Goal: Task Accomplishment & Management: Manage account settings

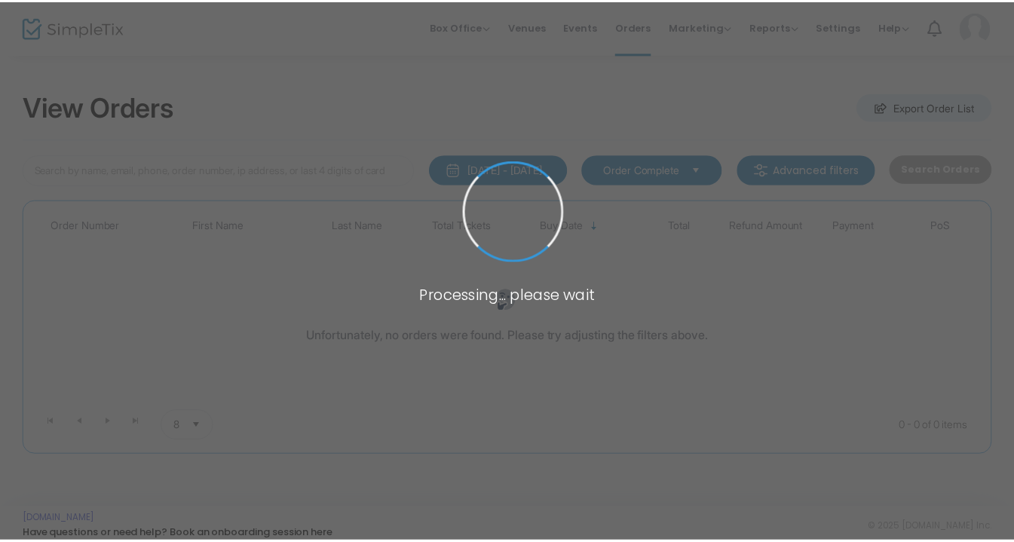
scroll to position [11, 0]
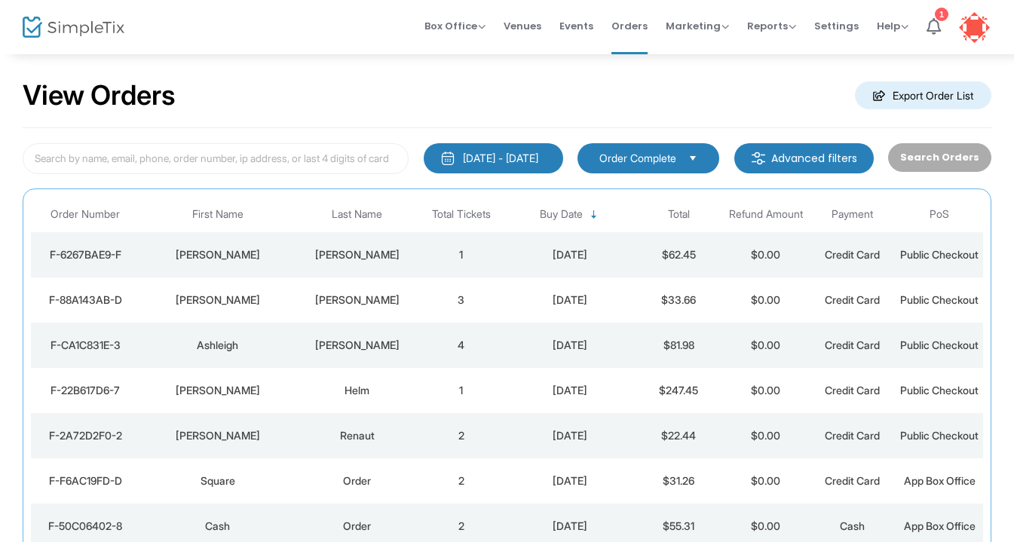
click at [531, 252] on td "[DATE]" at bounding box center [570, 254] width 130 height 45
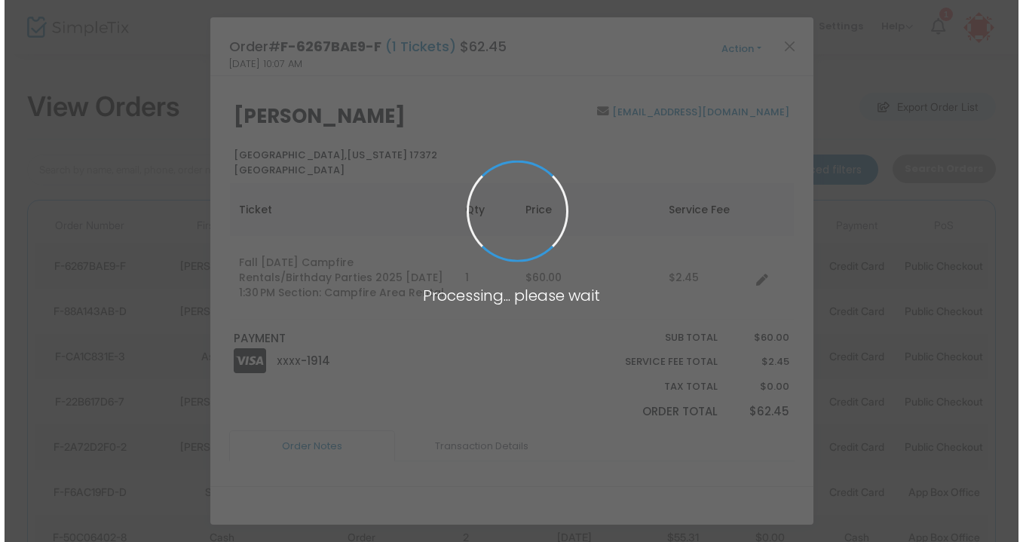
scroll to position [0, 0]
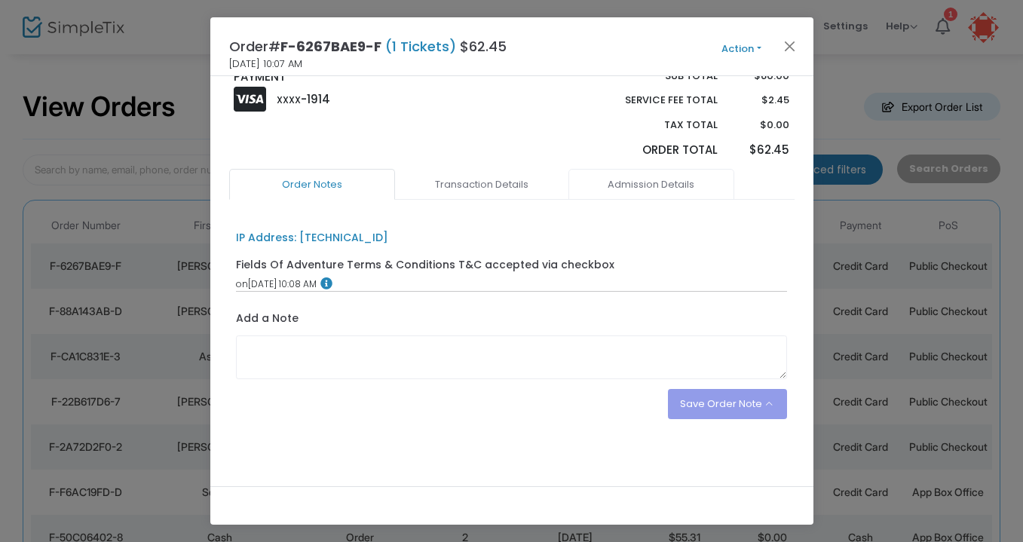
click at [640, 194] on link "Admission Details" at bounding box center [651, 185] width 166 height 32
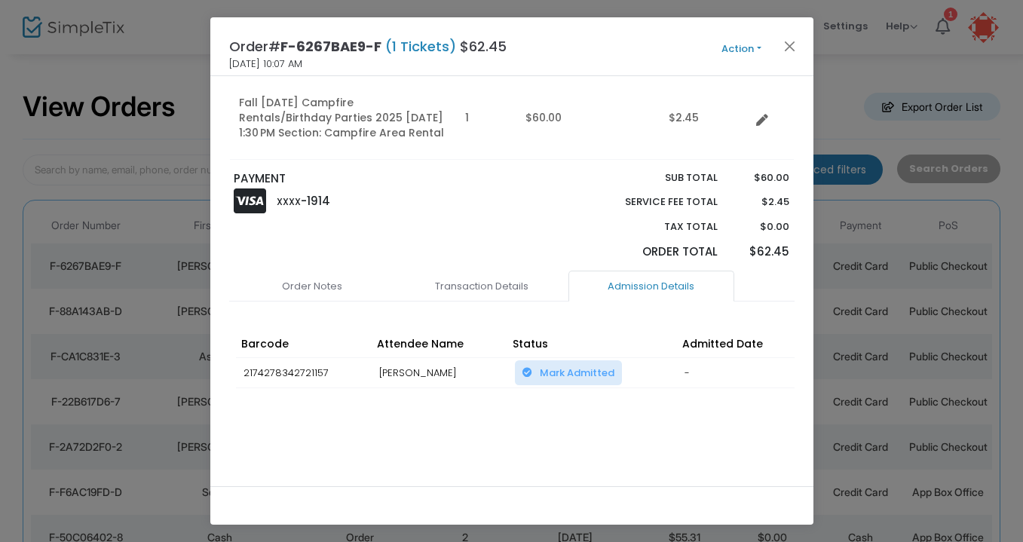
scroll to position [180, 0]
click at [471, 293] on link "Transaction Details" at bounding box center [482, 287] width 166 height 32
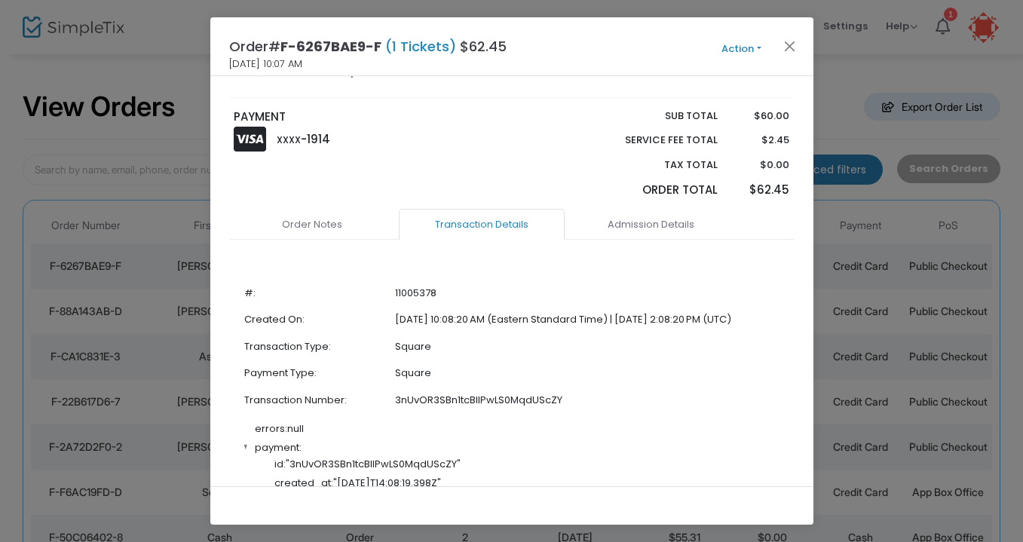
scroll to position [194, 0]
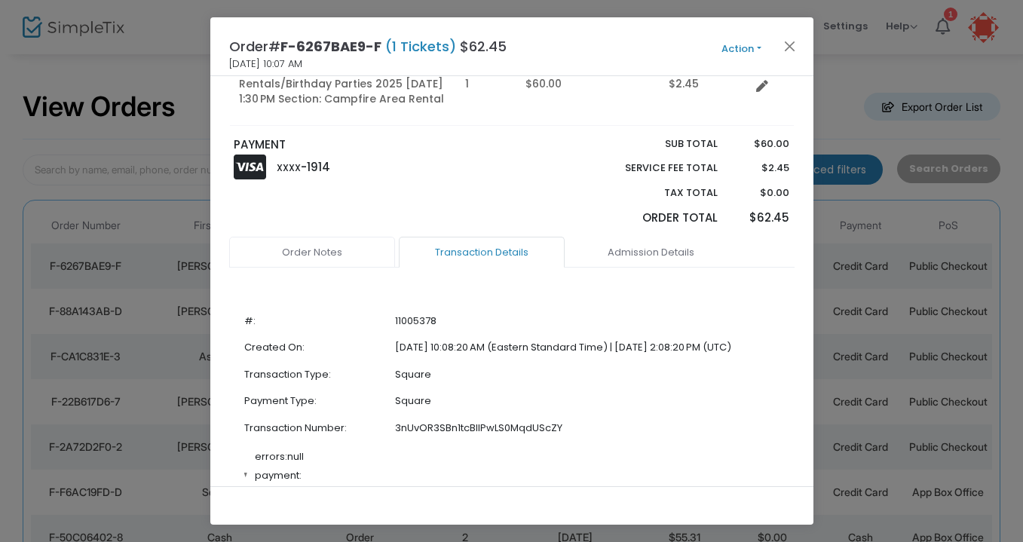
click at [326, 264] on link "Order Notes" at bounding box center [312, 253] width 166 height 32
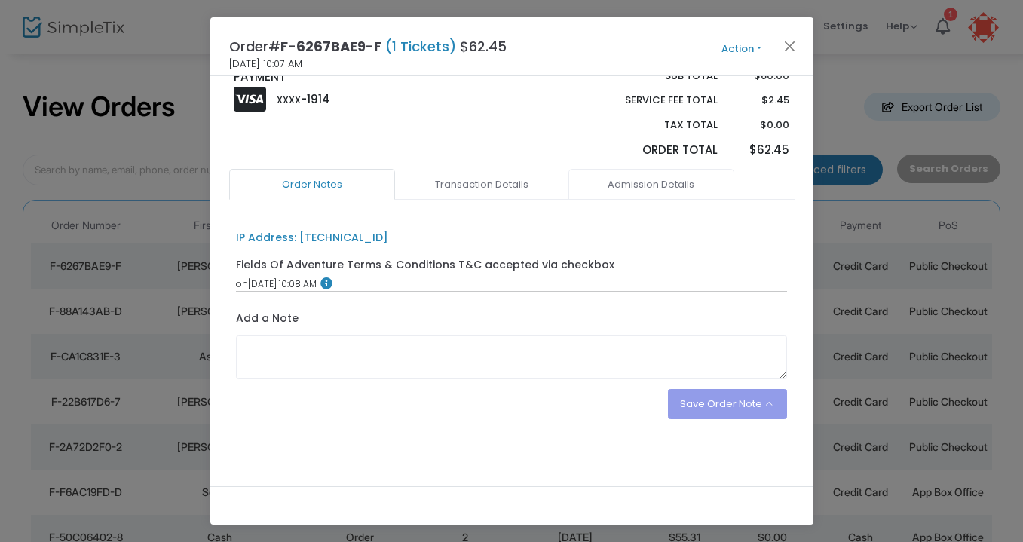
scroll to position [0, 0]
click at [631, 183] on link "Admission Details" at bounding box center [651, 185] width 166 height 32
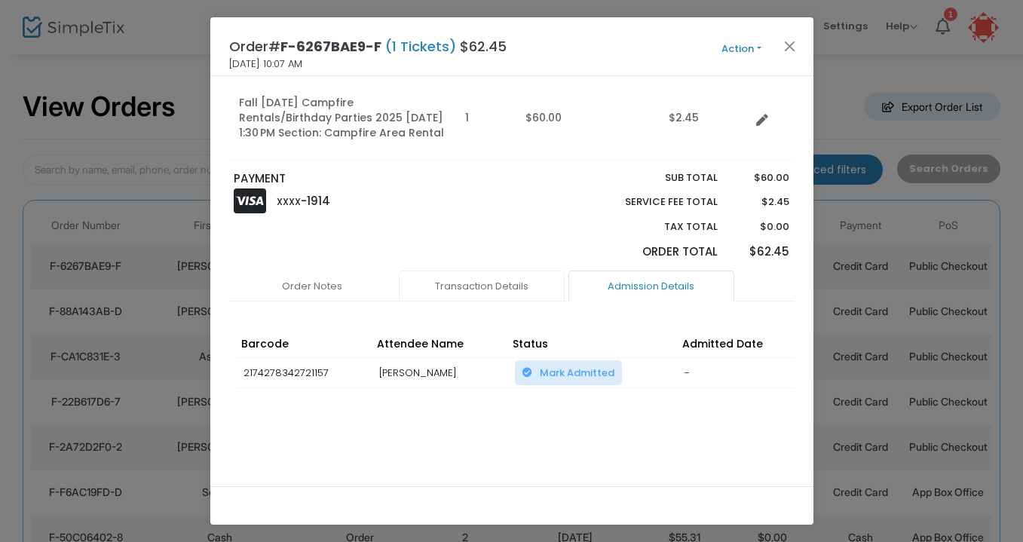
click at [489, 288] on link "Transaction Details" at bounding box center [482, 287] width 166 height 32
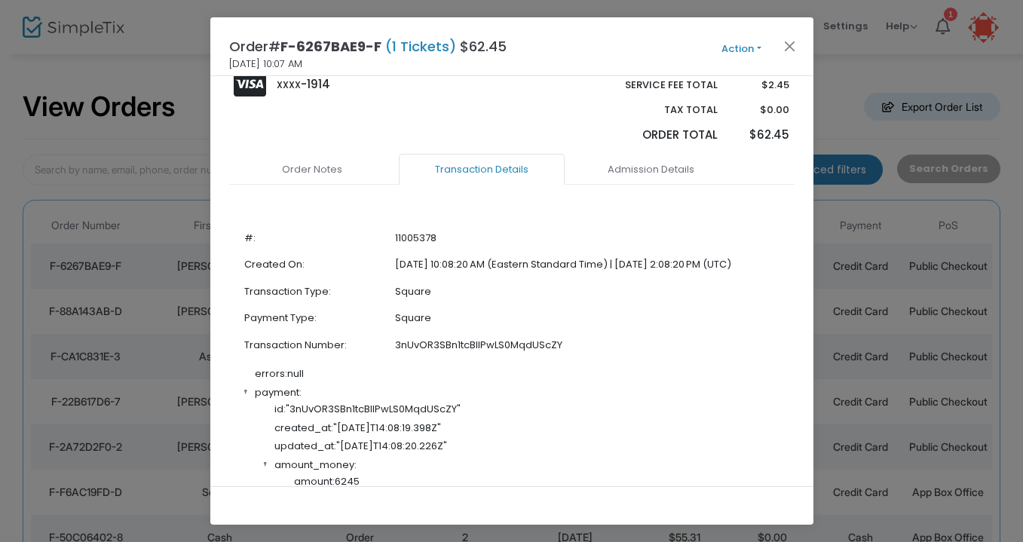
click at [634, 185] on link "Admission Details" at bounding box center [651, 170] width 166 height 32
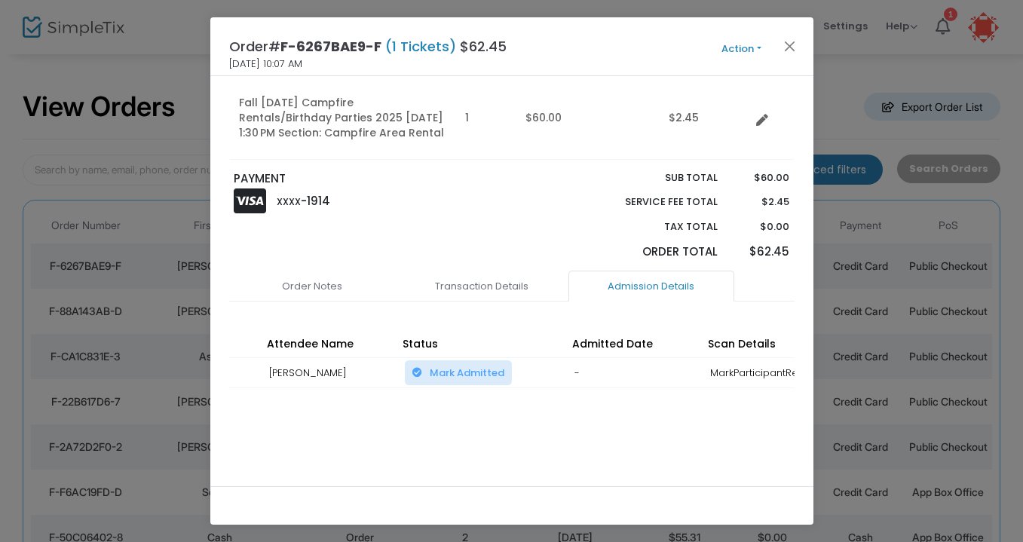
scroll to position [0, 186]
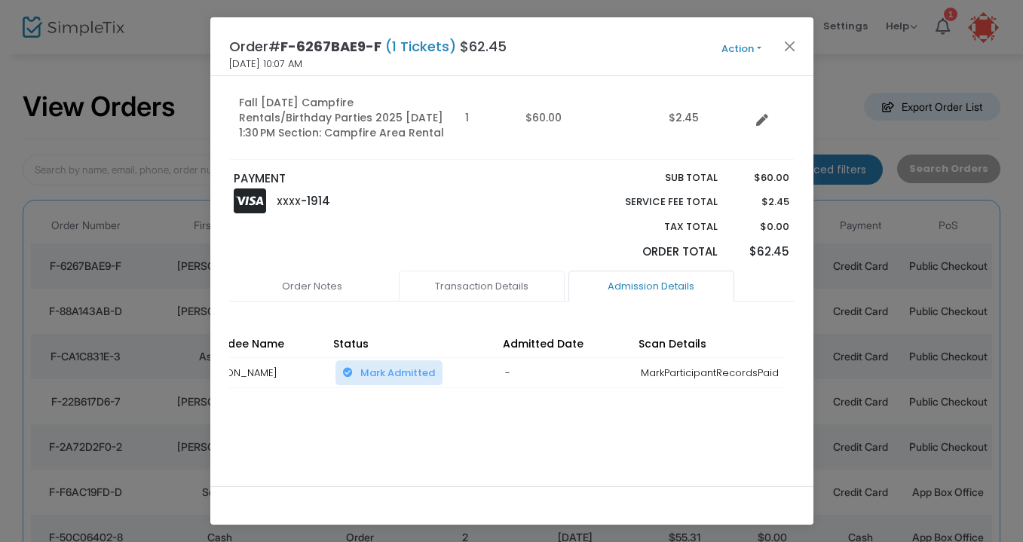
click at [507, 281] on link "Transaction Details" at bounding box center [482, 287] width 166 height 32
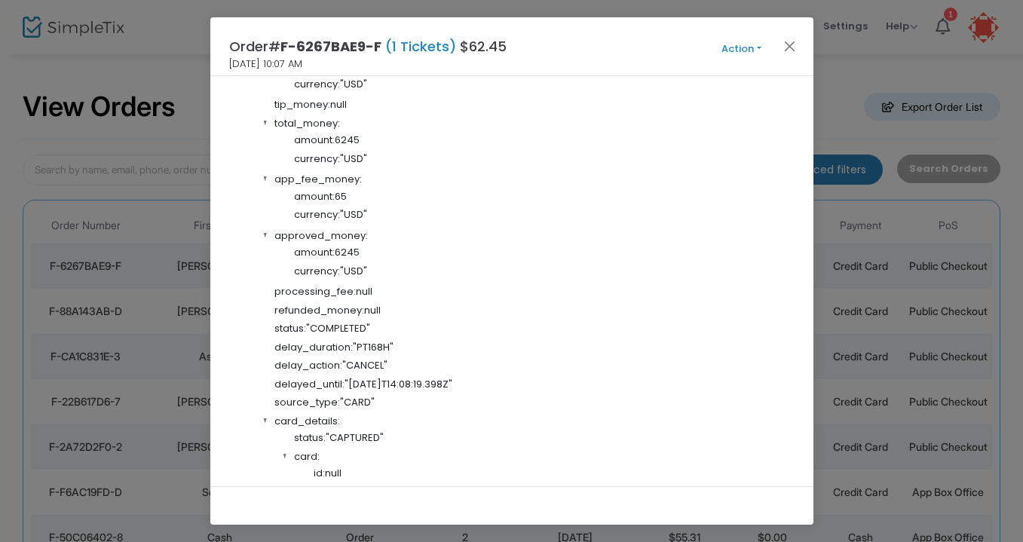
scroll to position [0, 0]
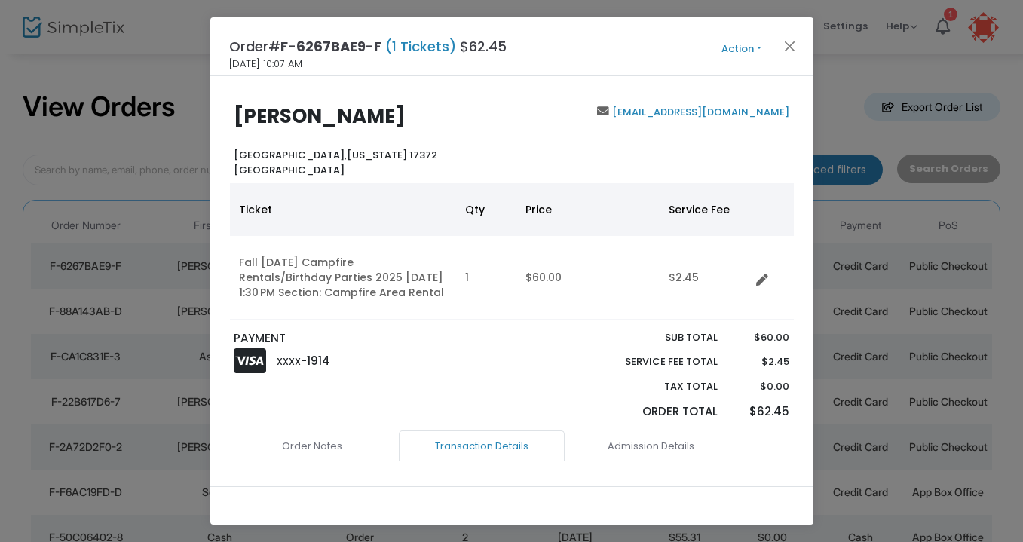
click at [741, 52] on button "Action" at bounding box center [741, 49] width 90 height 17
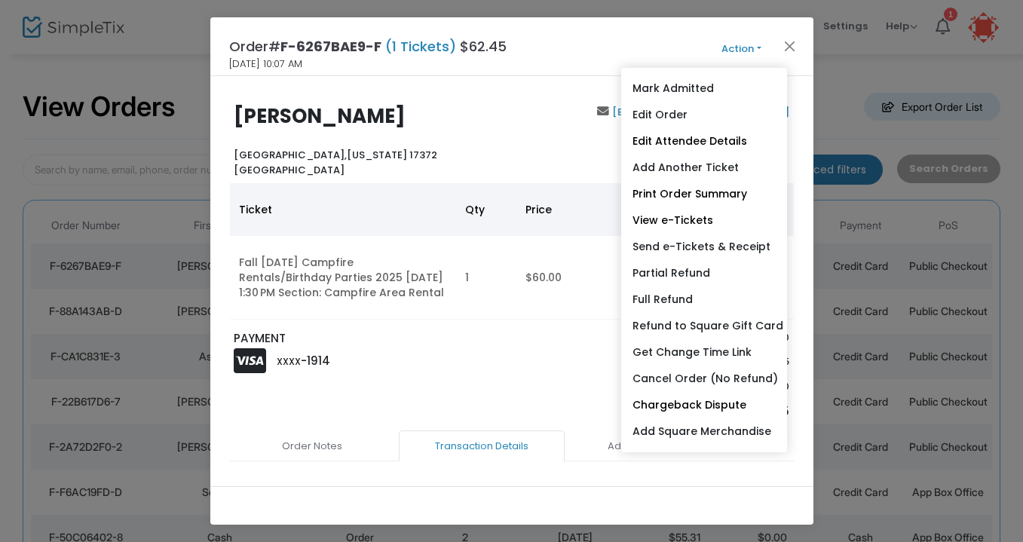
click at [523, 377] on div at bounding box center [548, 380] width 72 height 100
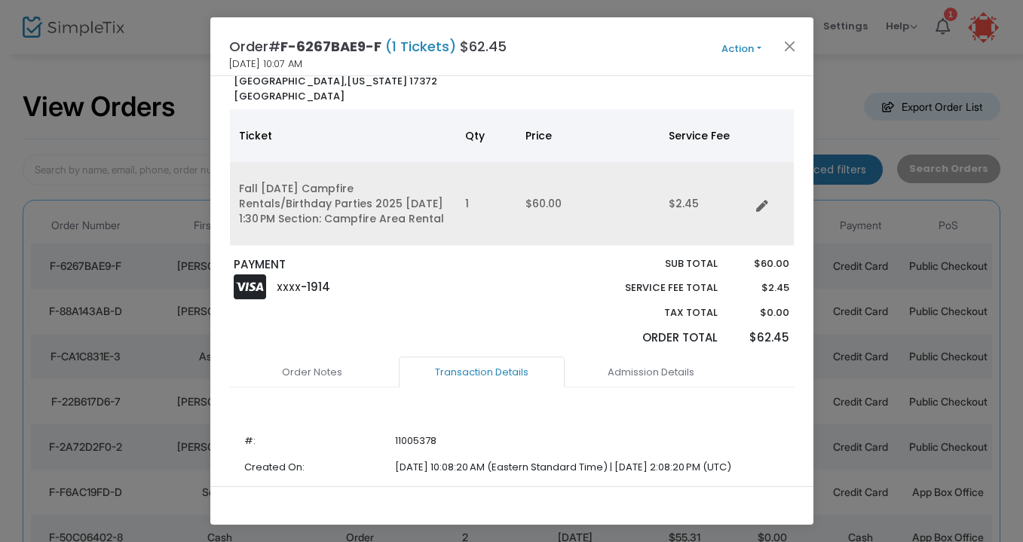
scroll to position [78, 0]
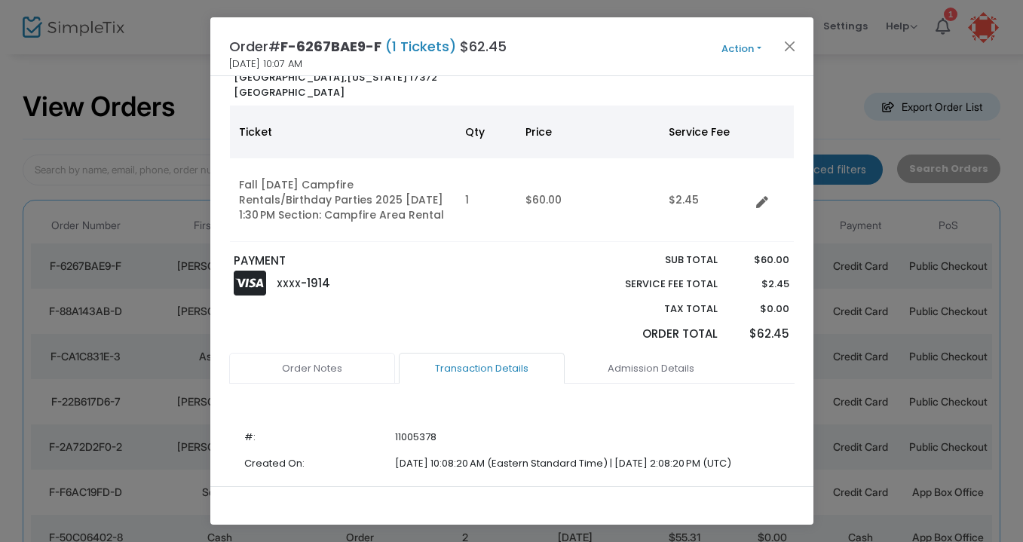
click at [335, 382] on link "Order Notes" at bounding box center [312, 369] width 166 height 32
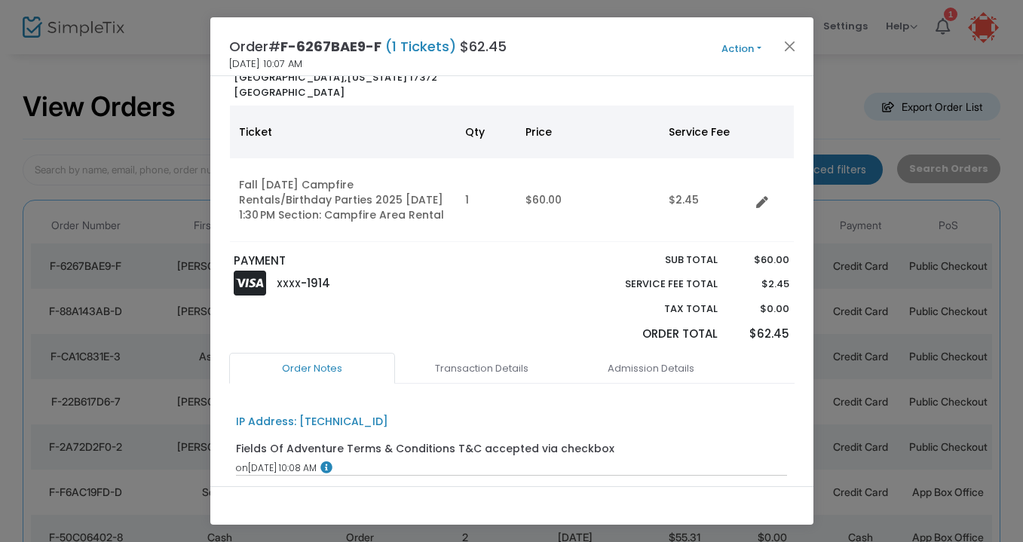
scroll to position [277, 0]
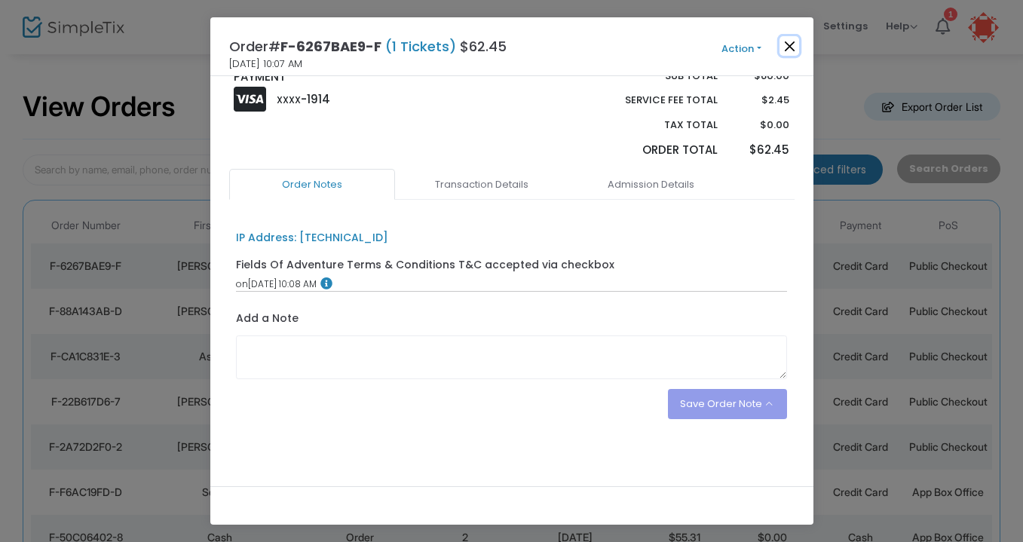
click at [788, 45] on button "Close" at bounding box center [789, 46] width 20 height 20
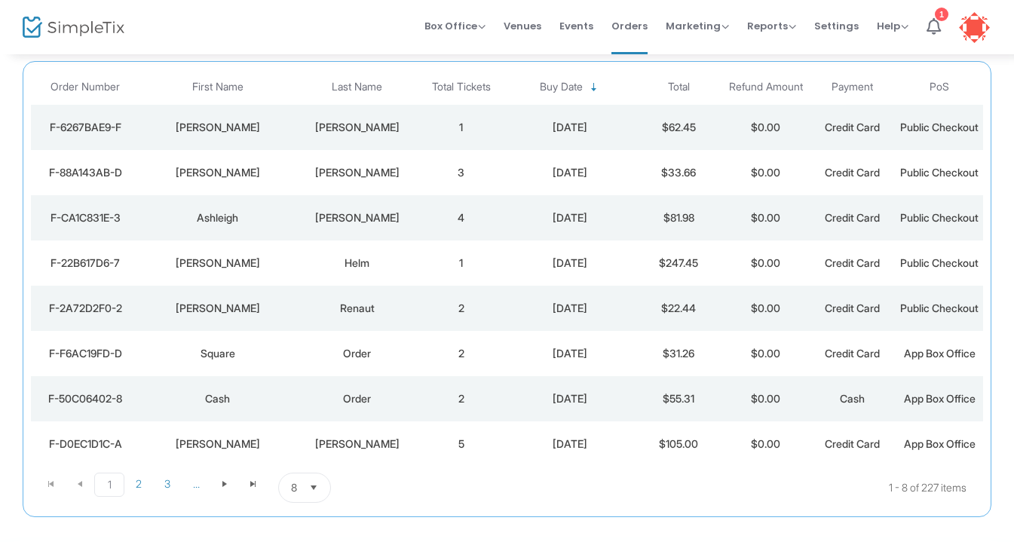
scroll to position [0, 0]
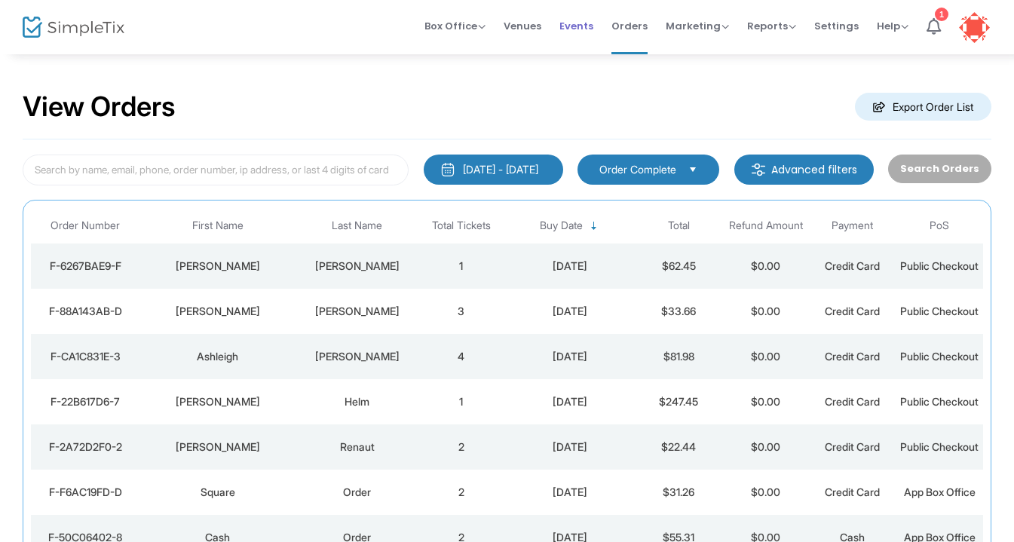
click at [581, 35] on span "Events" at bounding box center [576, 26] width 34 height 38
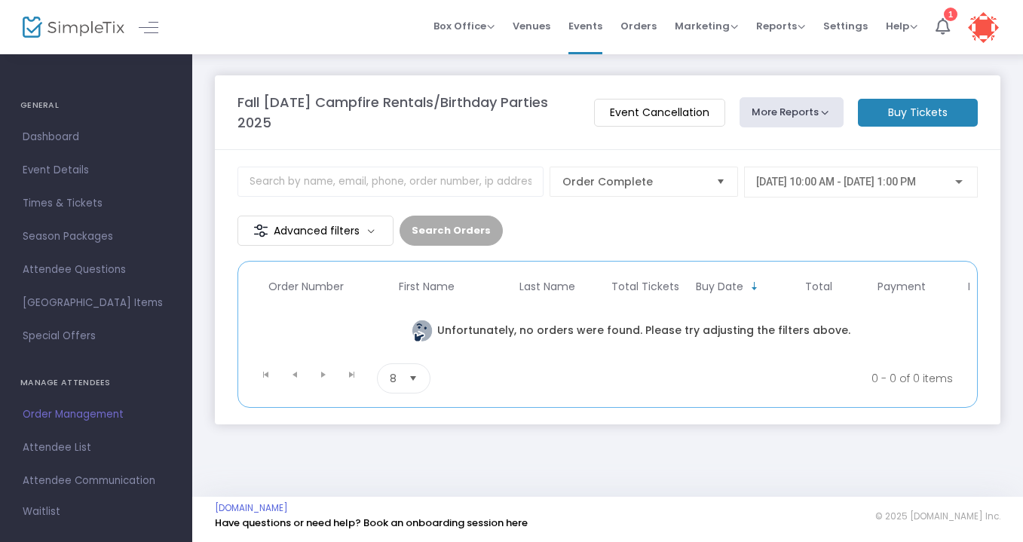
click at [436, 235] on div "Search Orders" at bounding box center [450, 231] width 103 height 30
click at [855, 170] on div "[DATE] 10:00 AM - [DATE] 1:00 PM" at bounding box center [860, 178] width 209 height 28
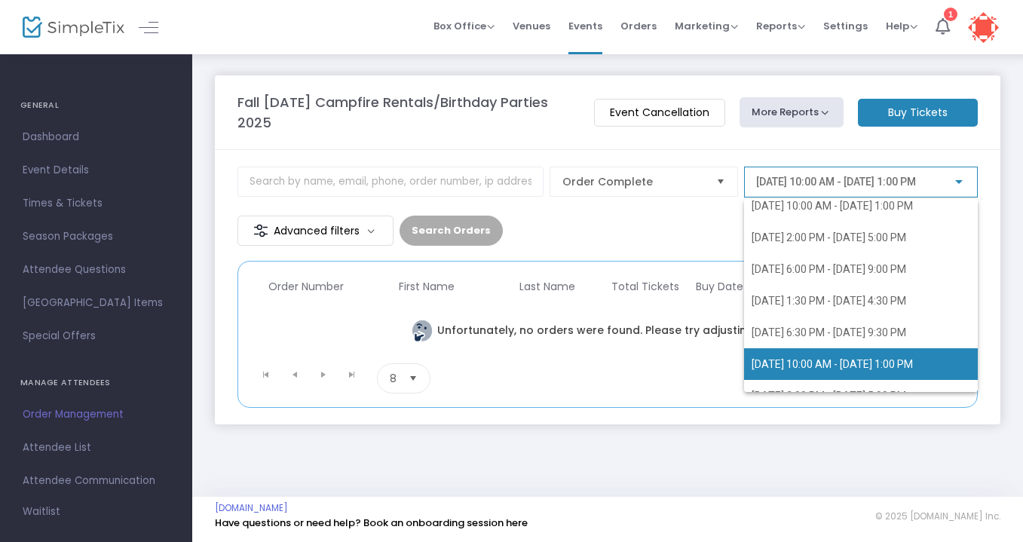
scroll to position [671, 0]
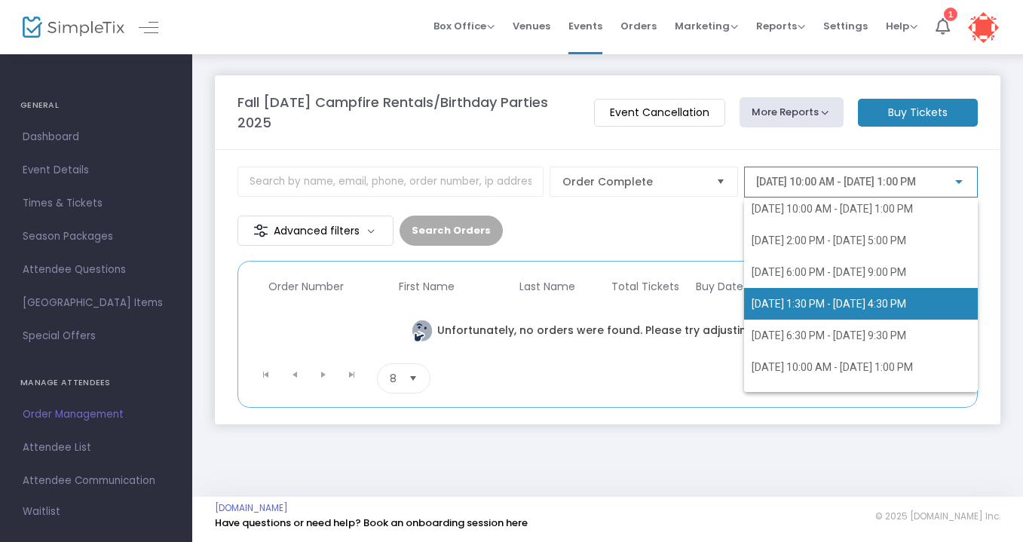
click at [827, 302] on span "[DATE] 1:30 PM - [DATE] 4:30 PM" at bounding box center [828, 304] width 154 height 12
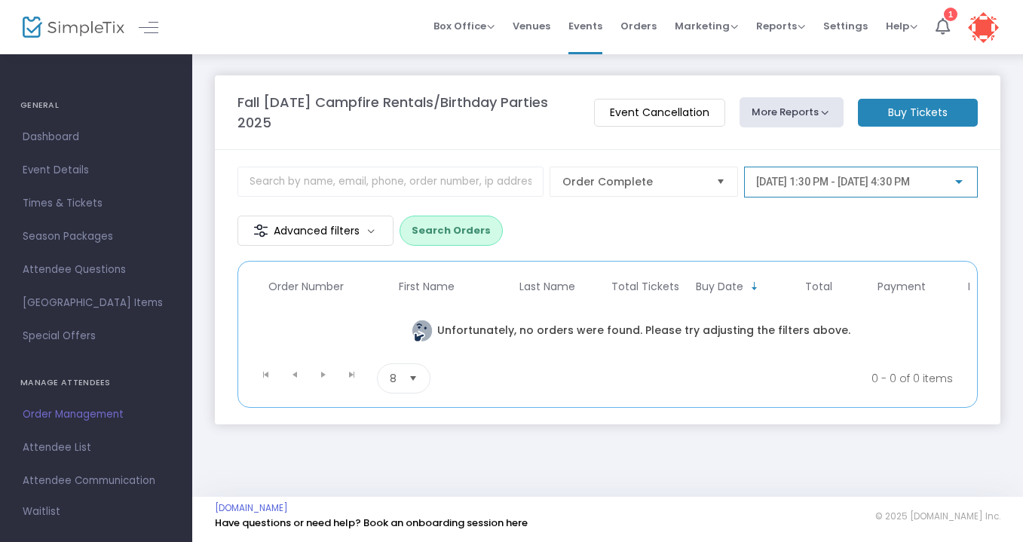
click at [466, 234] on button "Search Orders" at bounding box center [450, 231] width 103 height 30
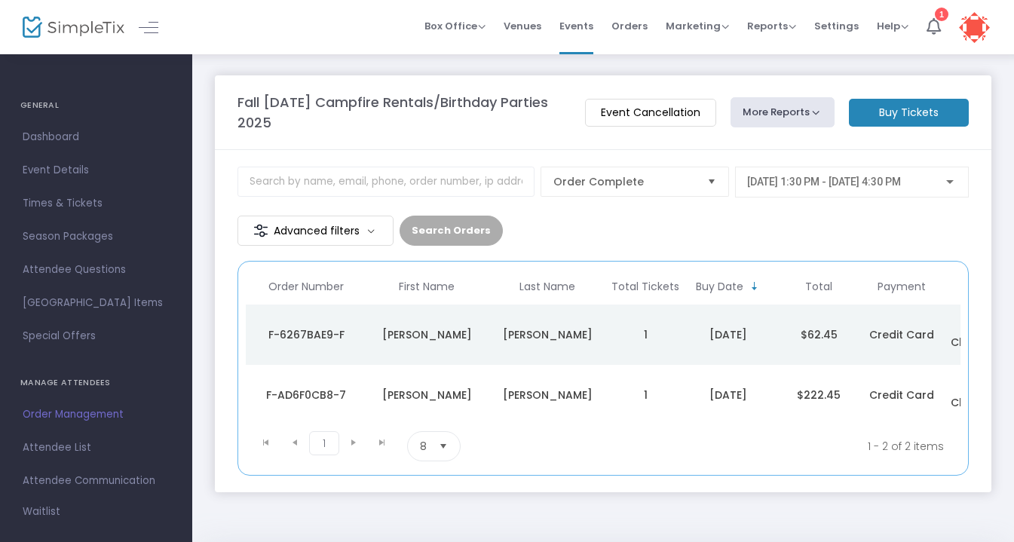
click at [667, 323] on td "1" at bounding box center [644, 334] width 75 height 60
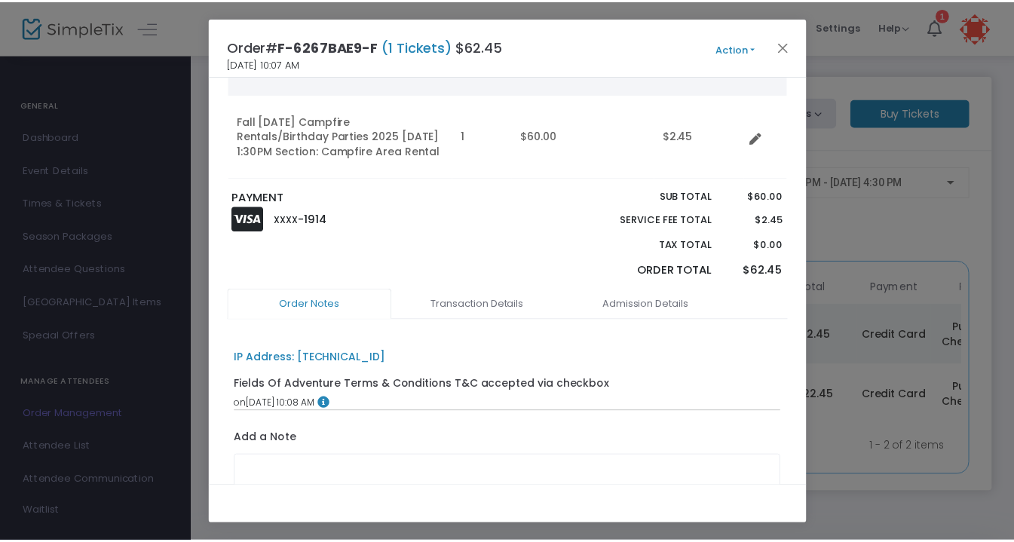
scroll to position [0, 0]
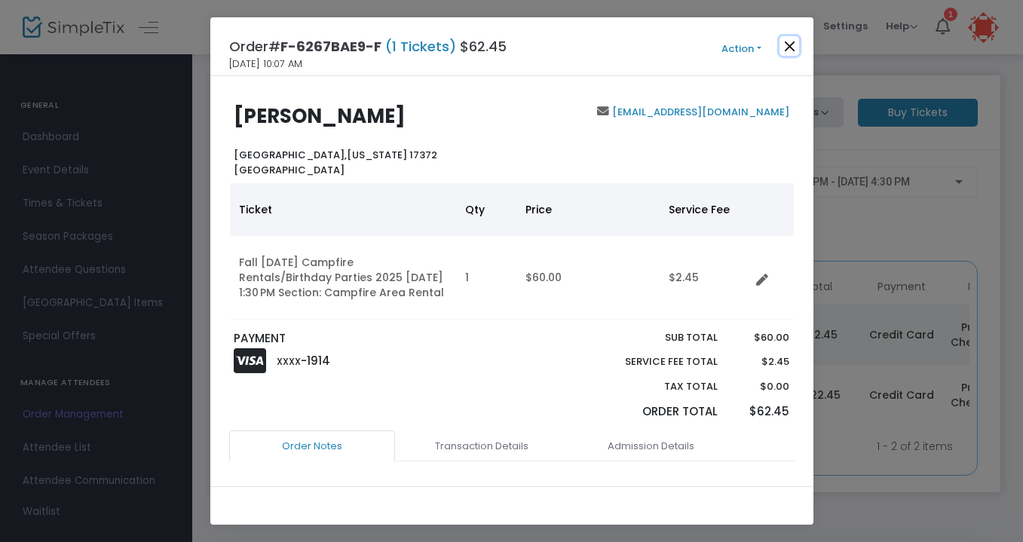
click at [785, 43] on button "Close" at bounding box center [789, 46] width 20 height 20
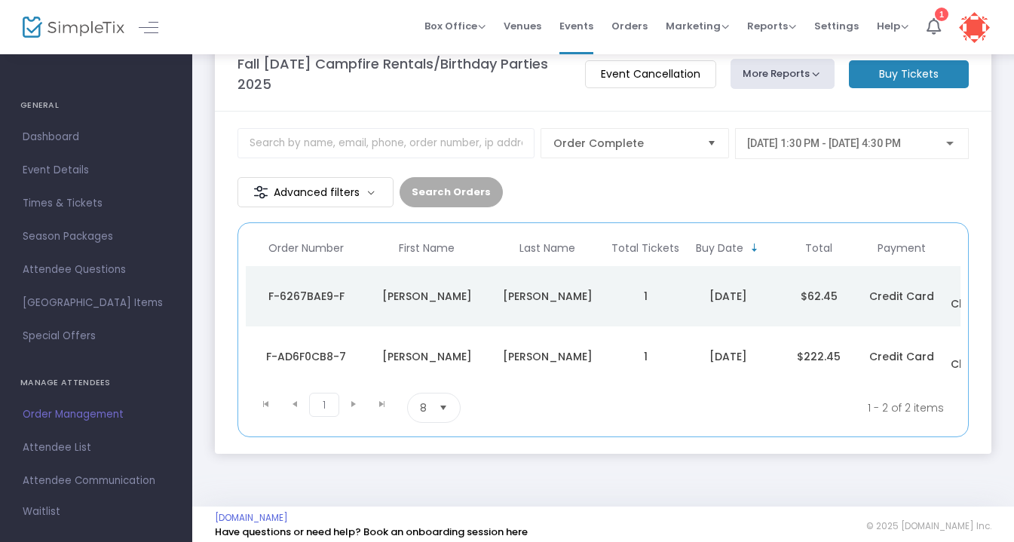
scroll to position [0, 54]
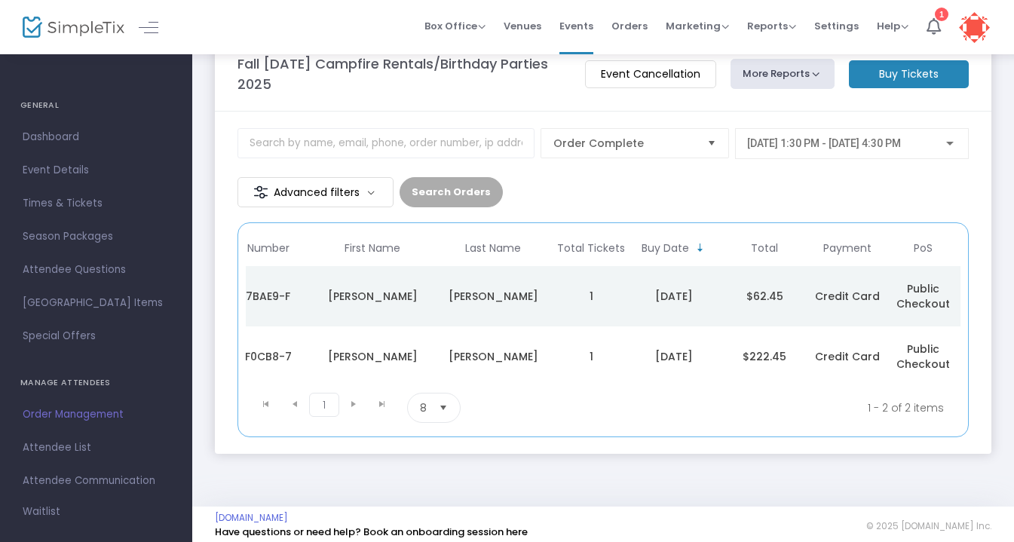
click at [637, 350] on div "[DATE]" at bounding box center [673, 356] width 83 height 15
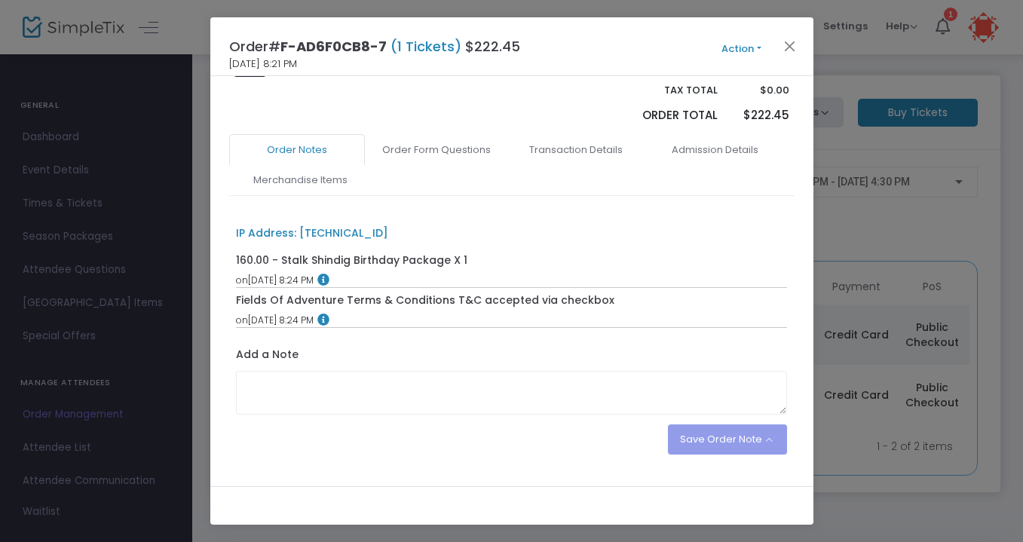
scroll to position [399, 0]
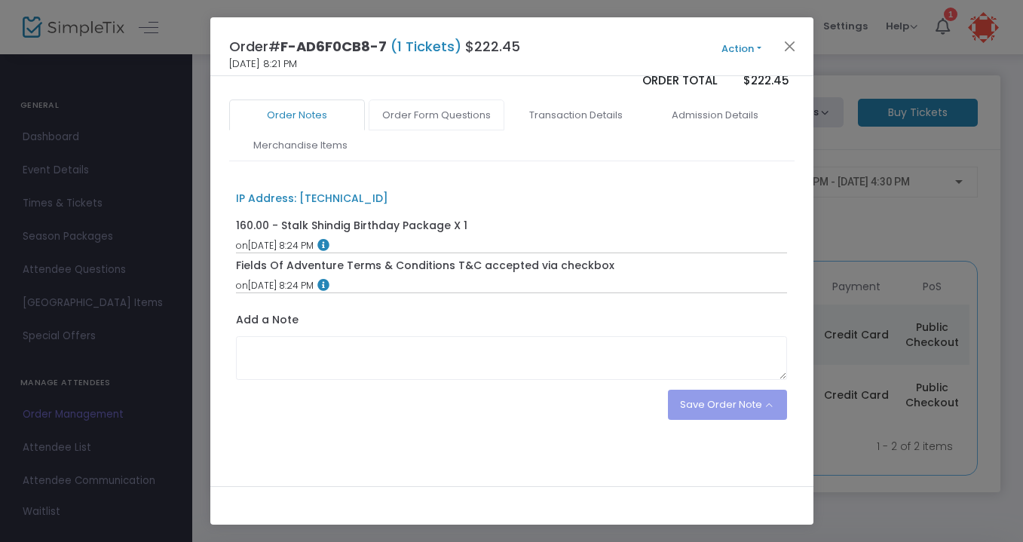
click at [429, 127] on link "Order Form Questions" at bounding box center [437, 115] width 136 height 32
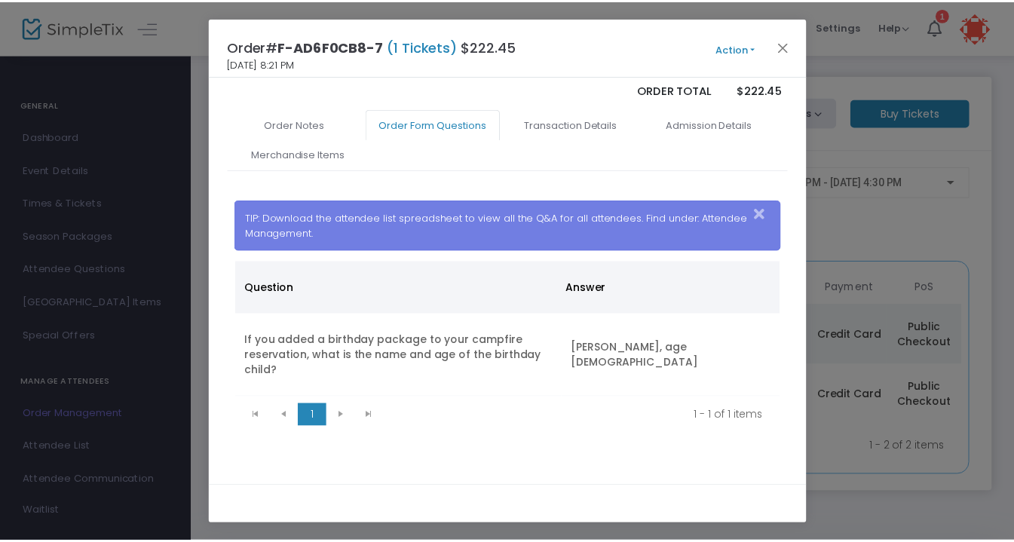
scroll to position [0, 0]
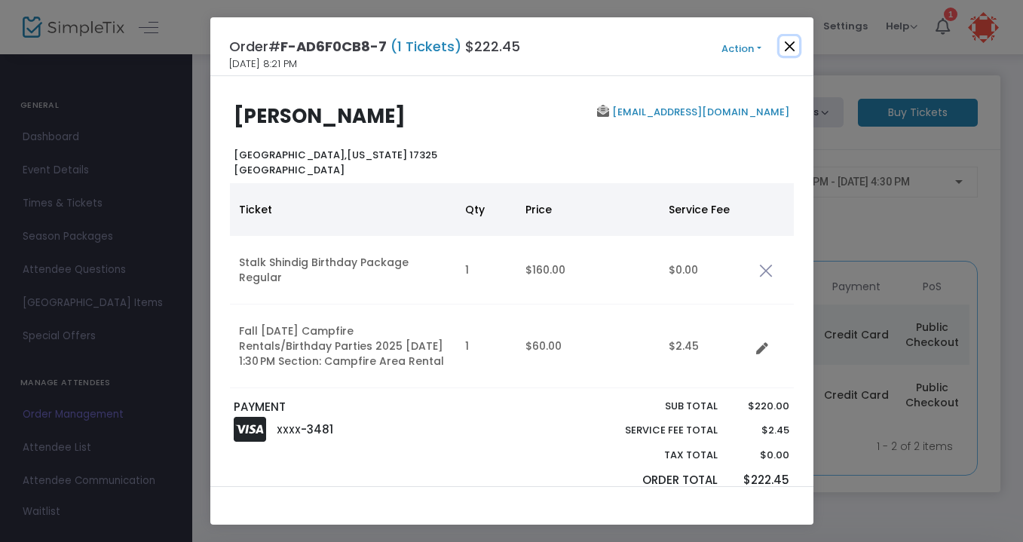
click at [781, 43] on button "Close" at bounding box center [789, 46] width 20 height 20
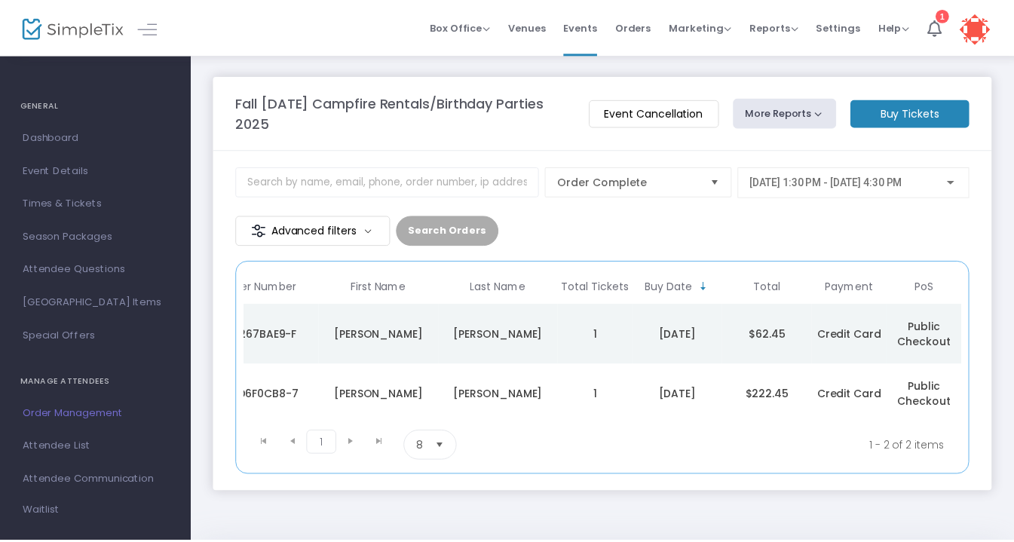
scroll to position [0, 45]
